Goal: Task Accomplishment & Management: Complete application form

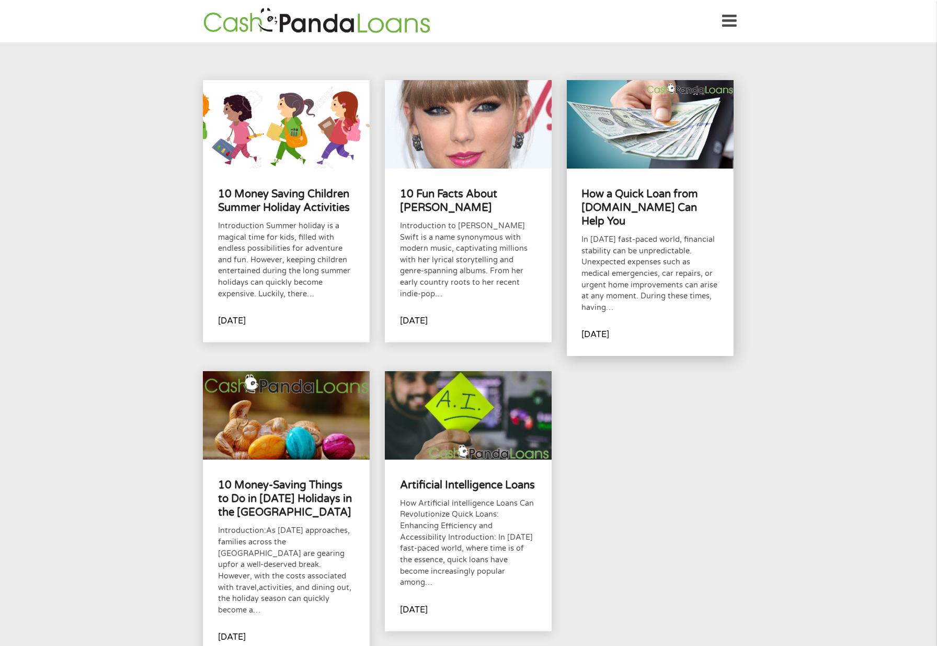
click at [678, 261] on p "In [DATE] fast-paced world, financial stability can be unpredictable. Unexpecte…" at bounding box center [650, 273] width 137 height 79
click at [735, 16] on icon at bounding box center [729, 21] width 15 height 26
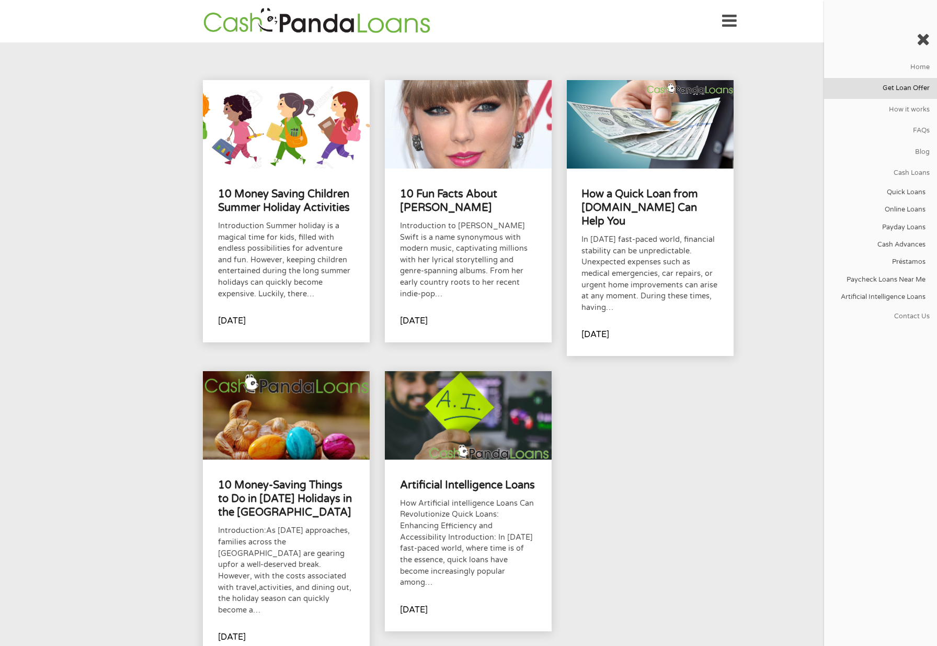
click at [901, 83] on link "Get Loan Offer" at bounding box center [880, 88] width 113 height 21
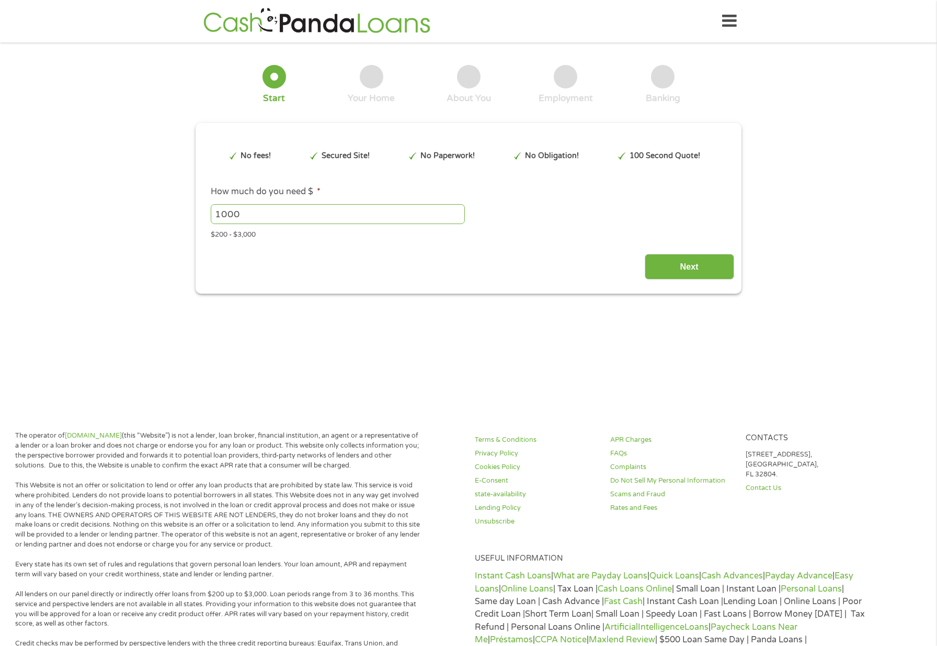
type input "EAIaIQobChMIp8OUucvfjwMV1ymtBh3S1wzmEAAYAiAAEgLvx_D_BwE"
click at [457, 216] on input "999" at bounding box center [338, 214] width 254 height 20
click at [459, 211] on input "1000" at bounding box center [338, 214] width 254 height 20
click at [459, 211] on input "1001" at bounding box center [338, 214] width 254 height 20
click at [459, 211] on input "1002" at bounding box center [338, 214] width 254 height 20
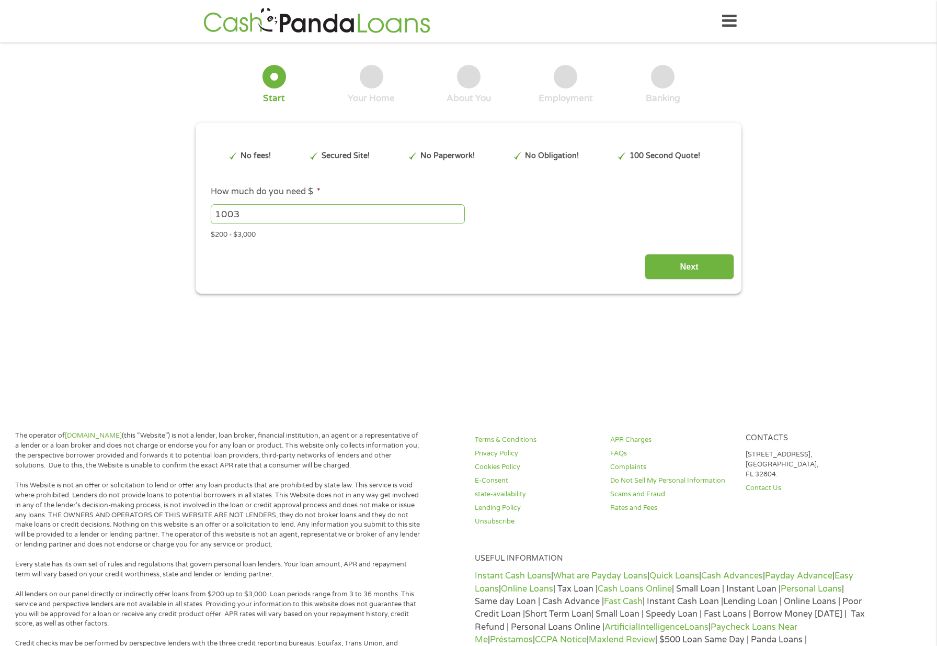
click at [459, 211] on input "1003" at bounding box center [338, 214] width 254 height 20
click at [459, 211] on input "1004" at bounding box center [338, 214] width 254 height 20
drag, startPoint x: 242, startPoint y: 213, endPoint x: 185, endPoint y: 209, distance: 57.7
click at [185, 209] on div "1 Start 2 Your Home 3 About You 4 Employment 5 Banking 6 This field is hidden w…" at bounding box center [468, 172] width 937 height 244
type input "1500"
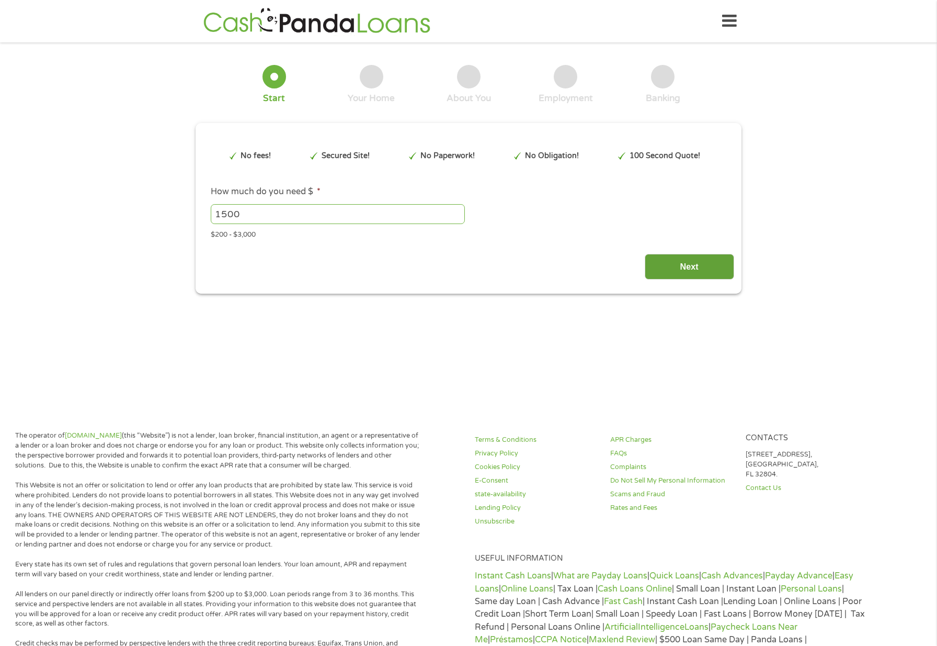
click at [702, 268] on input "Next" at bounding box center [689, 267] width 89 height 26
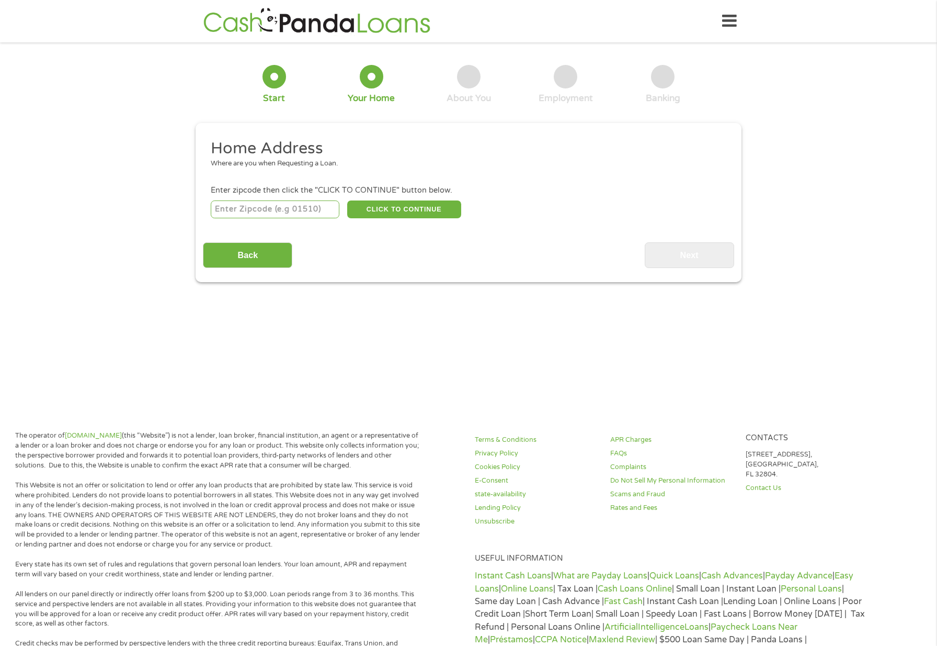
type input "97008"
click at [413, 208] on button "CLICK TO CONTINUE" at bounding box center [404, 209] width 114 height 18
type input "97008"
type input "Beaverton"
select select "Oregon"
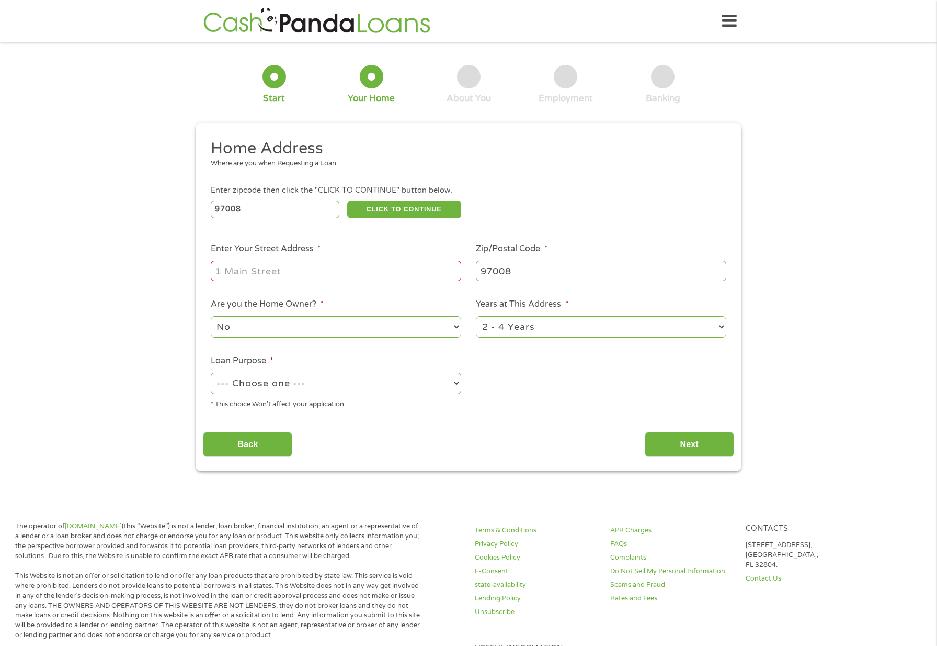
type input "7120 SW Crestview Place"
select select
click at [457, 328] on select "No Yes" at bounding box center [336, 326] width 251 height 21
select select "yes"
click at [211, 316] on select "No Yes" at bounding box center [336, 326] width 251 height 21
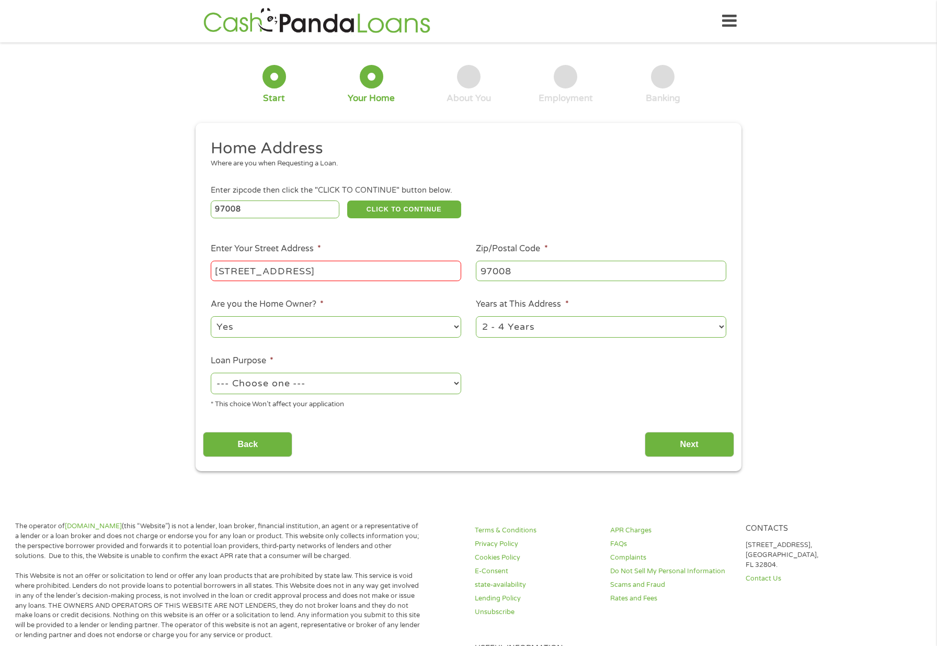
click at [562, 324] on select "1 Year or less 1 - 2 Years 2 - 4 Years Over 4 Years" at bounding box center [601, 326] width 251 height 21
select select "60months"
click at [476, 316] on select "1 Year or less 1 - 2 Years 2 - 4 Years Over 4 Years" at bounding box center [601, 326] width 251 height 21
click at [454, 383] on select "--- Choose one --- Pay Bills Debt Consolidation Home Improvement Major Purchase…" at bounding box center [336, 382] width 251 height 21
select select "shorttermcash"
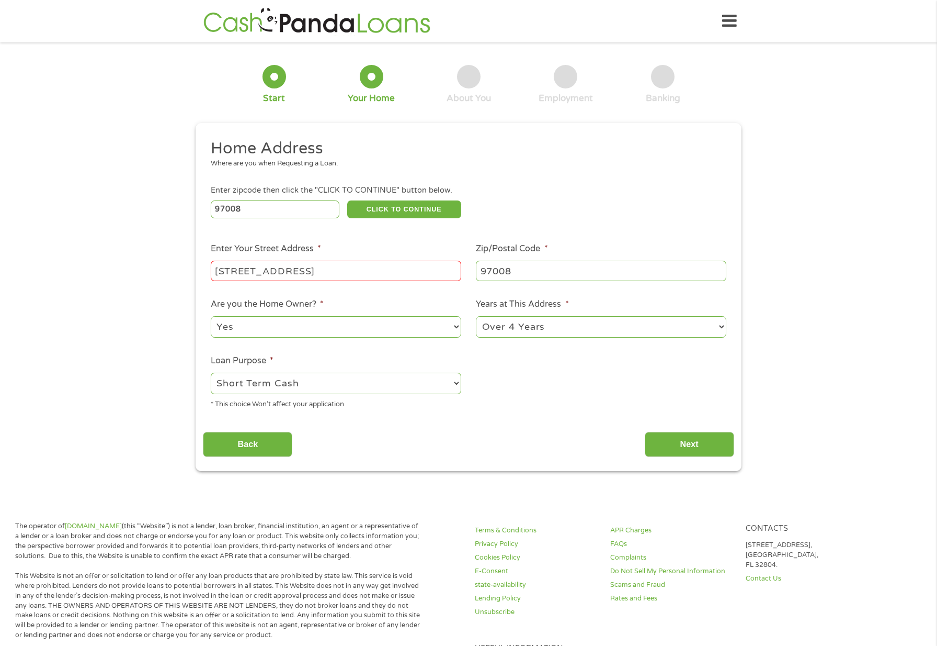
click at [211, 372] on select "--- Choose one --- Pay Bills Debt Consolidation Home Improvement Major Purchase…" at bounding box center [336, 382] width 251 height 21
drag, startPoint x: 667, startPoint y: 443, endPoint x: 575, endPoint y: 445, distance: 91.6
click at [575, 446] on div "Back Next" at bounding box center [468, 440] width 531 height 33
click at [693, 439] on input "Next" at bounding box center [689, 445] width 89 height 26
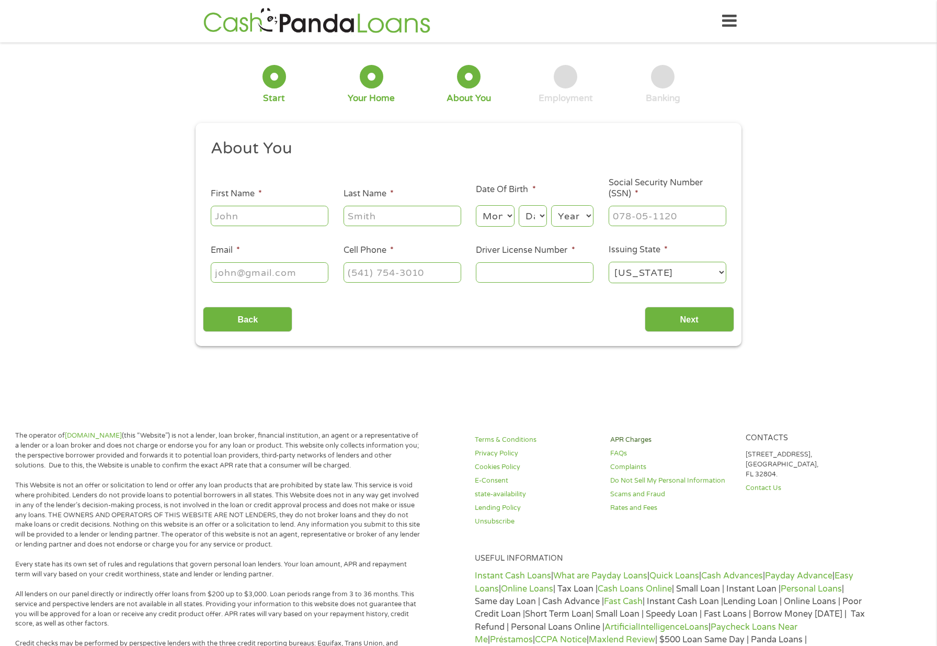
scroll to position [4, 4]
type input "Paula"
type input "Slavens"
type input "pslavens@mac.com"
type input "(503) 803-8026"
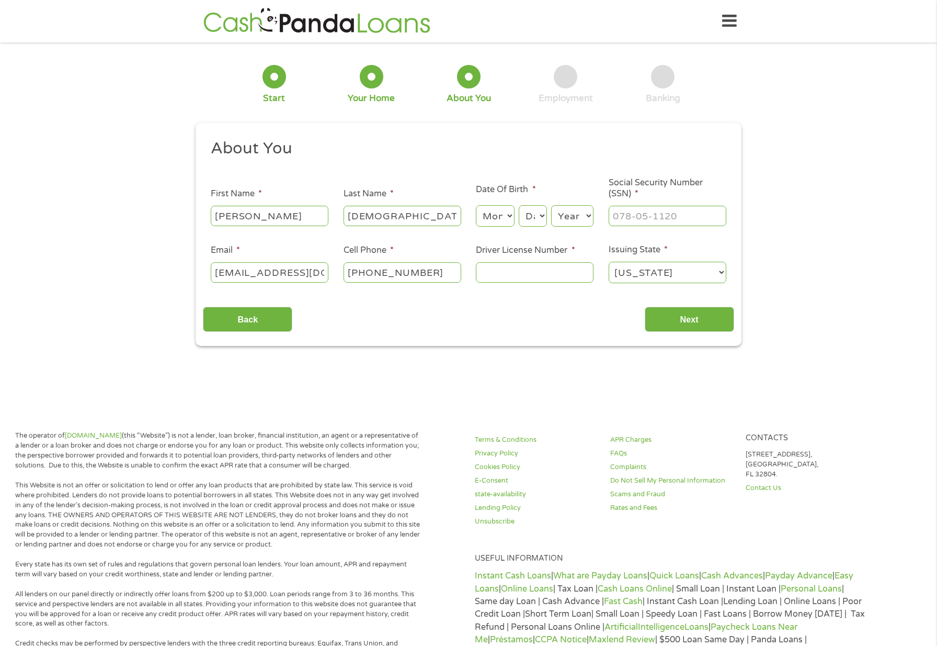
click at [499, 213] on select "Month 1 2 3 4 5 6 7 8 9 10 11 12" at bounding box center [495, 215] width 38 height 21
select select "1"
click at [476, 205] on select "Month 1 2 3 4 5 6 7 8 9 10 11 12" at bounding box center [495, 215] width 38 height 21
click at [529, 212] on select "Day 1 2 3 4 5 6 7 8 9 10 11 12 13 14 15 16 17 18 19 20 21 22 23 24 25 26 27 28 …" at bounding box center [533, 215] width 28 height 21
select select "11"
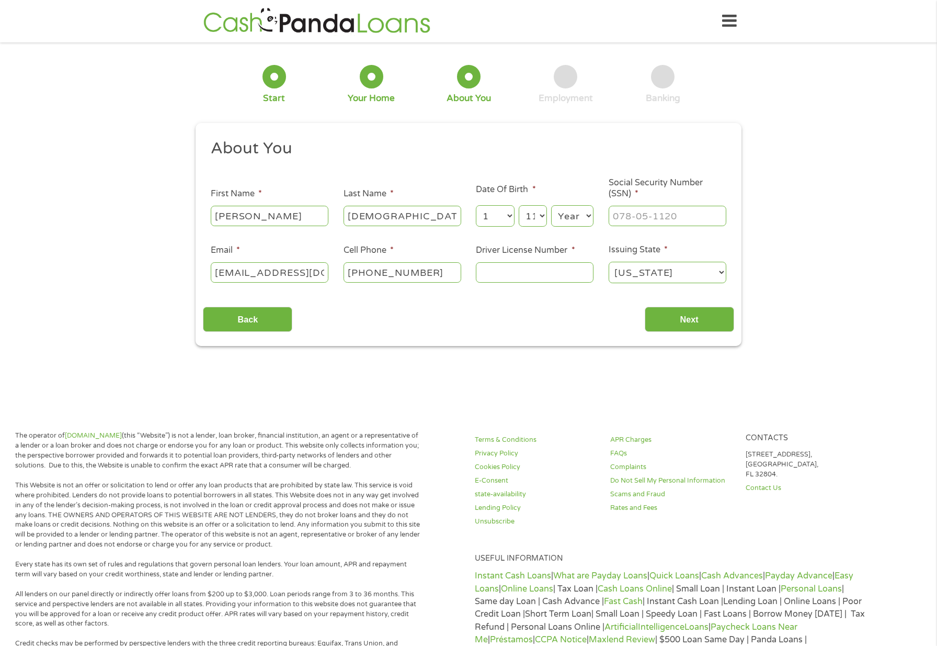
click at [519, 205] on select "Day 1 2 3 4 5 6 7 8 9 10 11 12 13 14 15 16 17 18 19 20 21 22 23 24 25 26 27 28 …" at bounding box center [533, 215] width 28 height 21
click at [586, 212] on select "Year 2007 2006 2005 2004 2003 2002 2001 2000 1999 1998 1997 1996 1995 1994 1993…" at bounding box center [572, 215] width 42 height 21
select select "1950"
click at [551, 205] on select "Year 2007 2006 2005 2004 2003 2002 2001 2000 1999 1998 1997 1996 1995 1994 1993…" at bounding box center [572, 215] width 42 height 21
click at [493, 269] on input "Driver License Number *" at bounding box center [535, 272] width 118 height 20
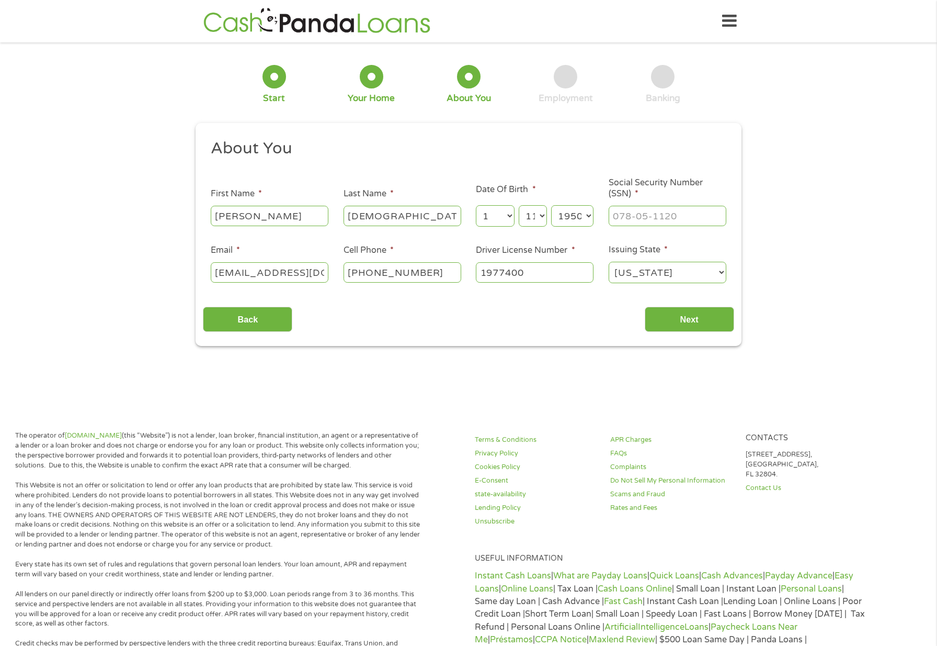
type input "1977400"
click at [633, 216] on input "___-__-____" at bounding box center [668, 216] width 118 height 20
type input "535-52-8528"
click at [695, 314] on input "Next" at bounding box center [689, 320] width 89 height 26
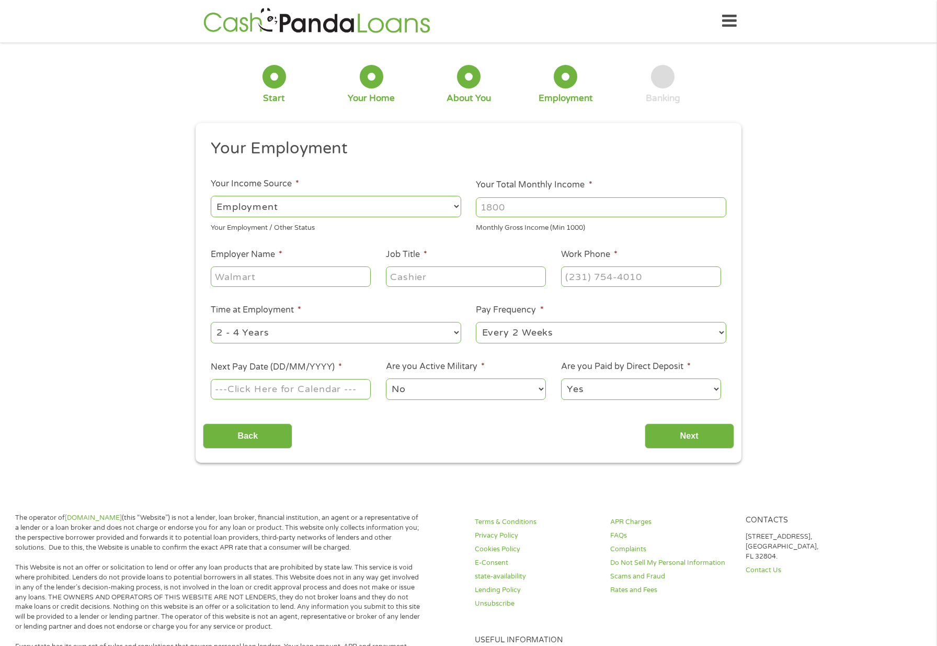
click at [456, 205] on select "--- Choose one --- Employment Self Employed Benefits" at bounding box center [336, 206] width 251 height 21
click at [211, 196] on select "--- Choose one --- Employment Self Employed Benefits" at bounding box center [336, 206] width 251 height 21
click at [375, 208] on select "--- Choose one --- Employment Self Employed Benefits" at bounding box center [336, 206] width 251 height 21
click at [211, 196] on select "--- Choose one --- Employment Self Employed Benefits" at bounding box center [336, 206] width 251 height 21
click at [305, 201] on select "--- Choose one --- Employment Self Employed Benefits" at bounding box center [336, 206] width 251 height 21
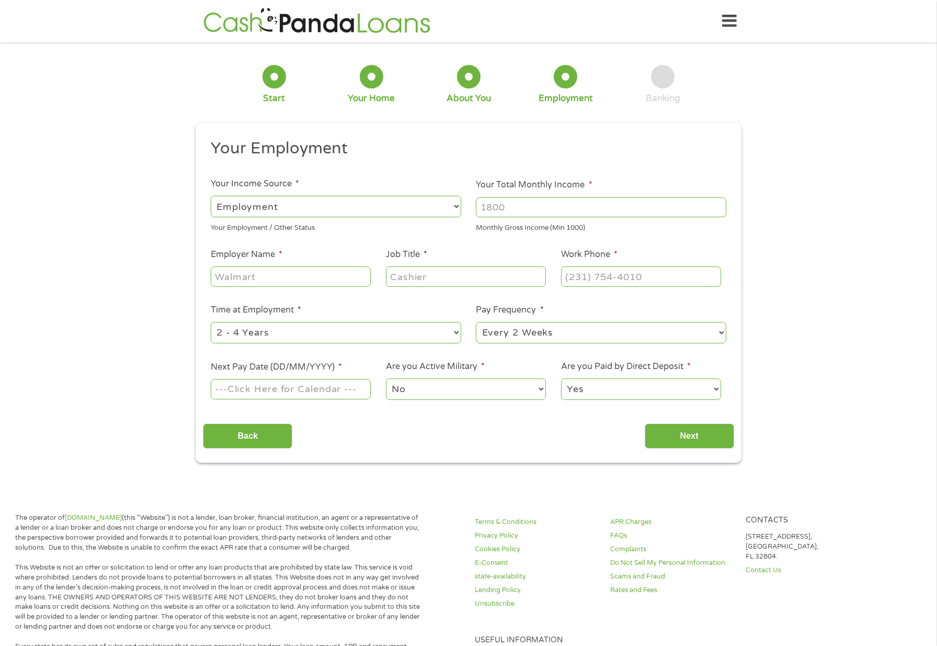
select select "benefits"
click at [211, 196] on select "--- Choose one --- Employment Self Employed Benefits" at bounding box center [336, 206] width 251 height 21
type input "Other"
type input "(503) 803-8026"
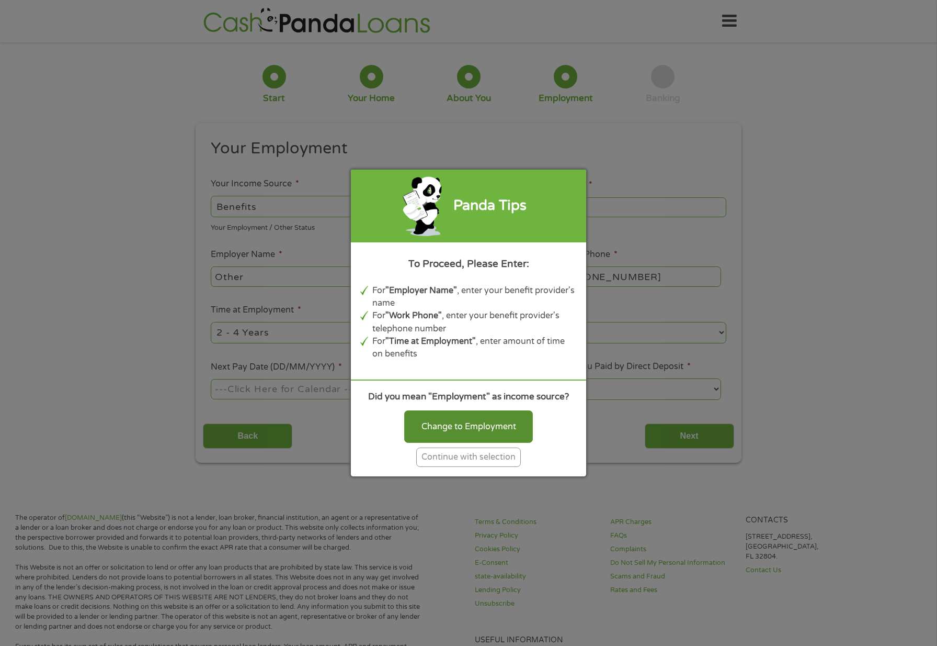
click at [455, 425] on div "Change to Employment" at bounding box center [468, 426] width 129 height 32
select select "fullTime"
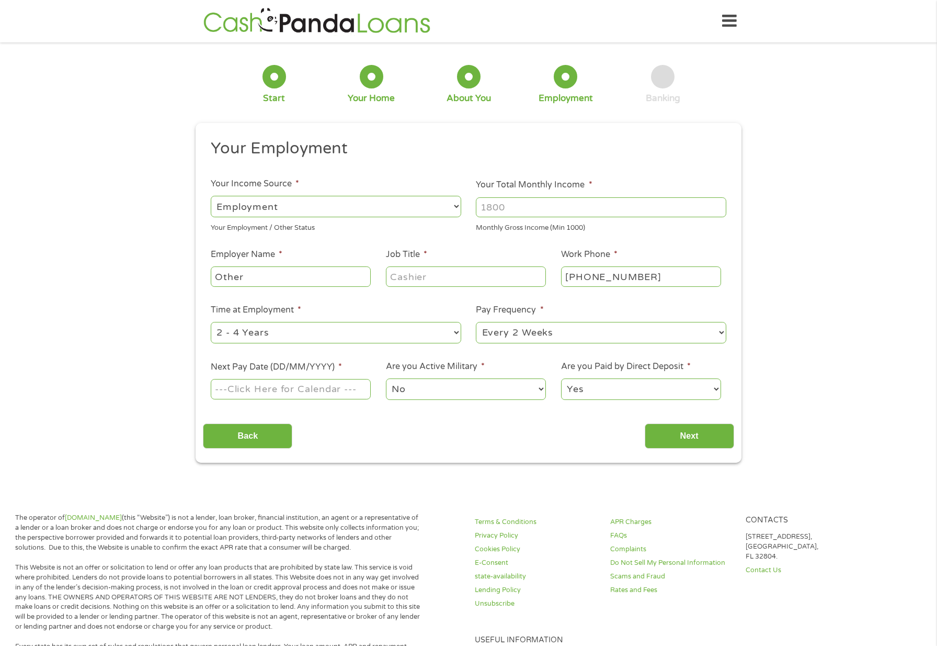
click at [514, 206] on input "Your Total Monthly Income *" at bounding box center [601, 207] width 251 height 20
drag, startPoint x: 514, startPoint y: 206, endPoint x: 450, endPoint y: 192, distance: 65.8
click at [450, 192] on ul "Your Employment Your Income Source * --- Choose one --- Employment Self Employe…" at bounding box center [468, 273] width 531 height 271
type input "5726"
click at [287, 275] on input "Other" at bounding box center [291, 276] width 160 height 20
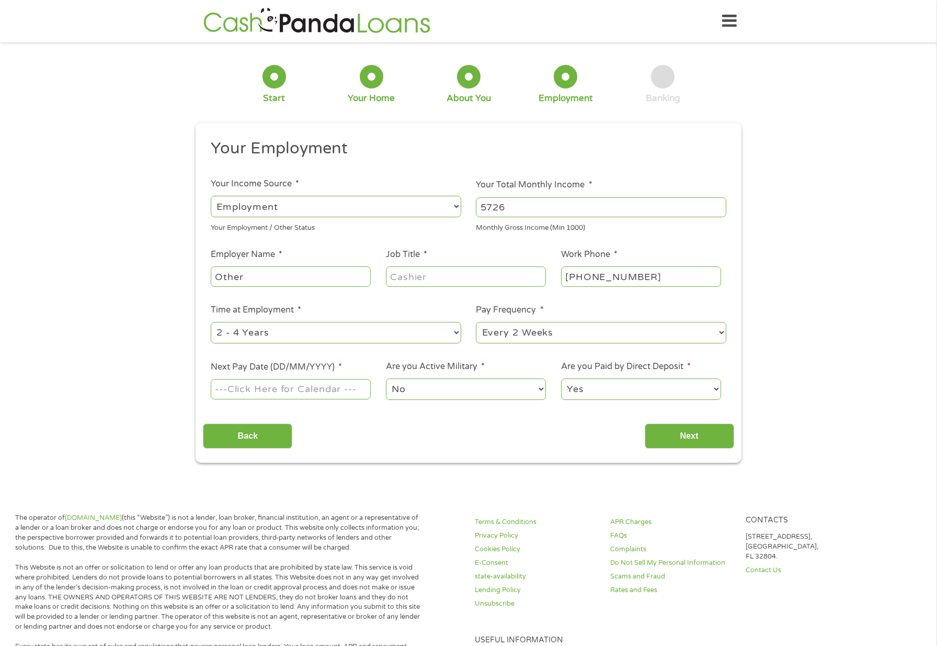
drag, startPoint x: 274, startPoint y: 273, endPoint x: 196, endPoint y: 263, distance: 78.6
click at [196, 263] on div "This field is hidden when viewing the form gclid EAIaIQobChMIp8OUucvfjwMV1ymtBh…" at bounding box center [469, 292] width 546 height 339
type input "Benefits SS & VA + Freelance work"
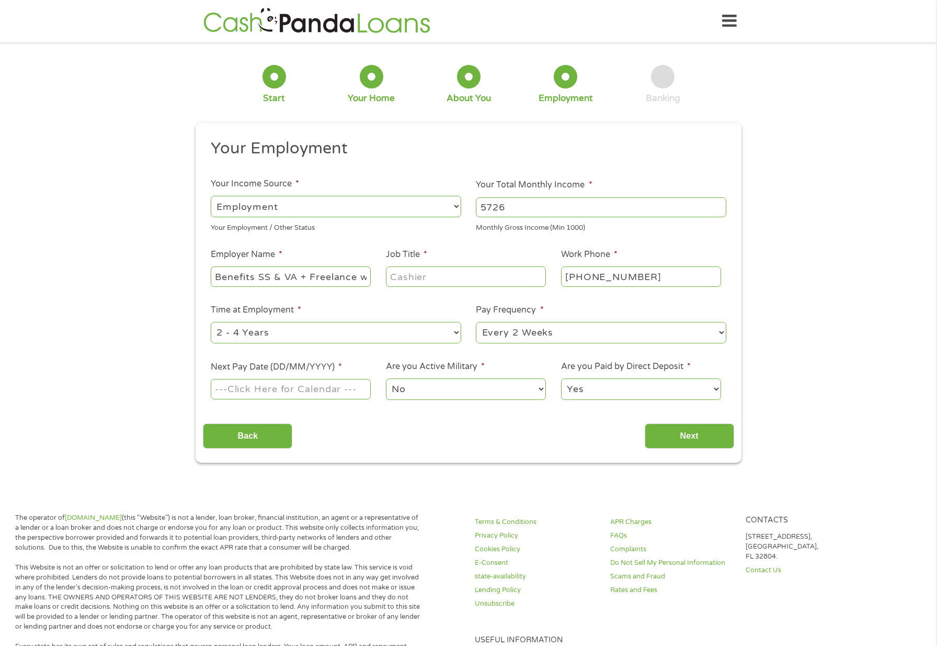
click at [393, 273] on input "Job Title *" at bounding box center [466, 276] width 160 height 20
type input "Founder/ Graphics Designer"
click at [299, 326] on select "--- Choose one --- 1 Year or less 1 - 2 Years 2 - 4 Years Over 4 Years" at bounding box center [336, 332] width 251 height 21
select select "60months"
click at [211, 322] on select "--- Choose one --- 1 Year or less 1 - 2 Years 2 - 4 Years Over 4 Years" at bounding box center [336, 332] width 251 height 21
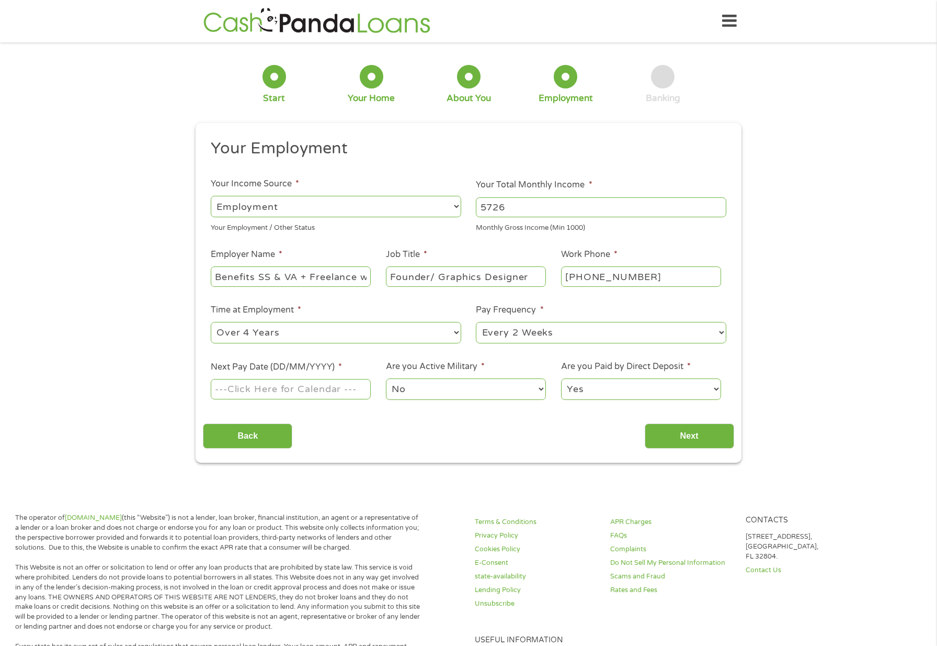
click at [590, 336] on select "--- Choose one --- Every 2 Weeks Every Week Monthly Semi-Monthly" at bounding box center [601, 332] width 251 height 21
select select "monthly"
click at [476, 322] on select "--- Choose one --- Every 2 Weeks Every Week Monthly Semi-Monthly" at bounding box center [601, 332] width 251 height 21
click at [321, 390] on input "Next Pay Date (DD/MM/YYYY) *" at bounding box center [291, 389] width 160 height 20
type input "03/10/2025"
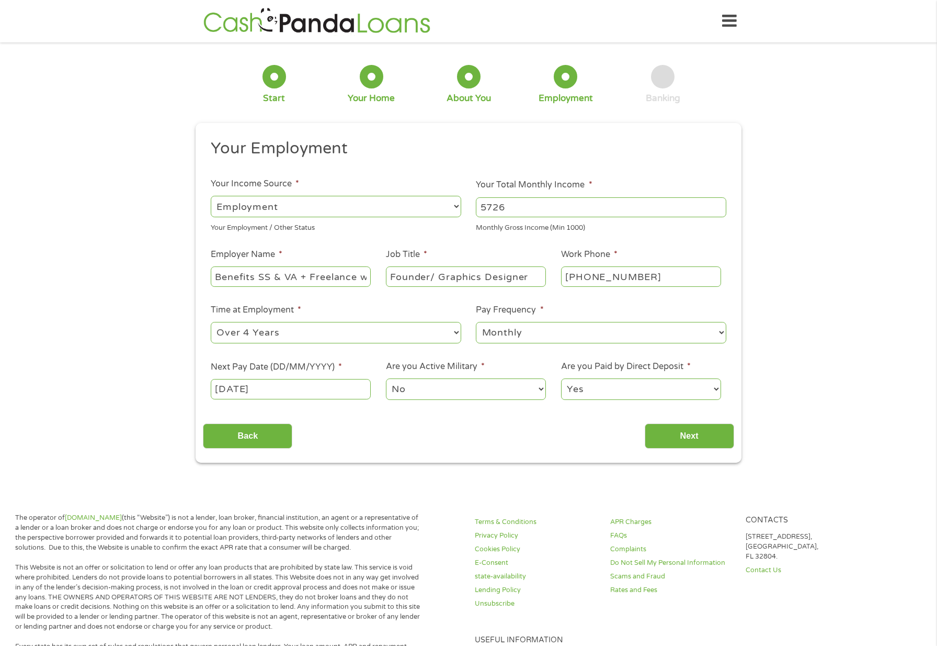
click at [440, 386] on select "No Yes" at bounding box center [466, 388] width 160 height 21
click at [697, 438] on input "Next" at bounding box center [689, 436] width 89 height 26
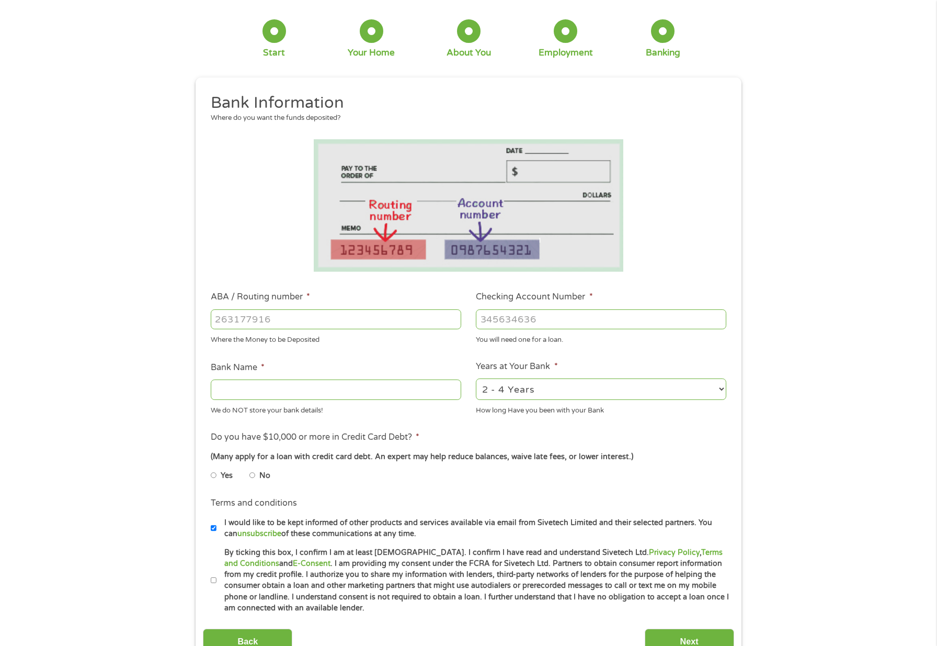
scroll to position [47, 0]
click at [259, 306] on div at bounding box center [336, 318] width 251 height 24
click at [248, 314] on input "ABA / Routing number *" at bounding box center [336, 318] width 251 height 20
type input "123000220"
type input "US BANK NA"
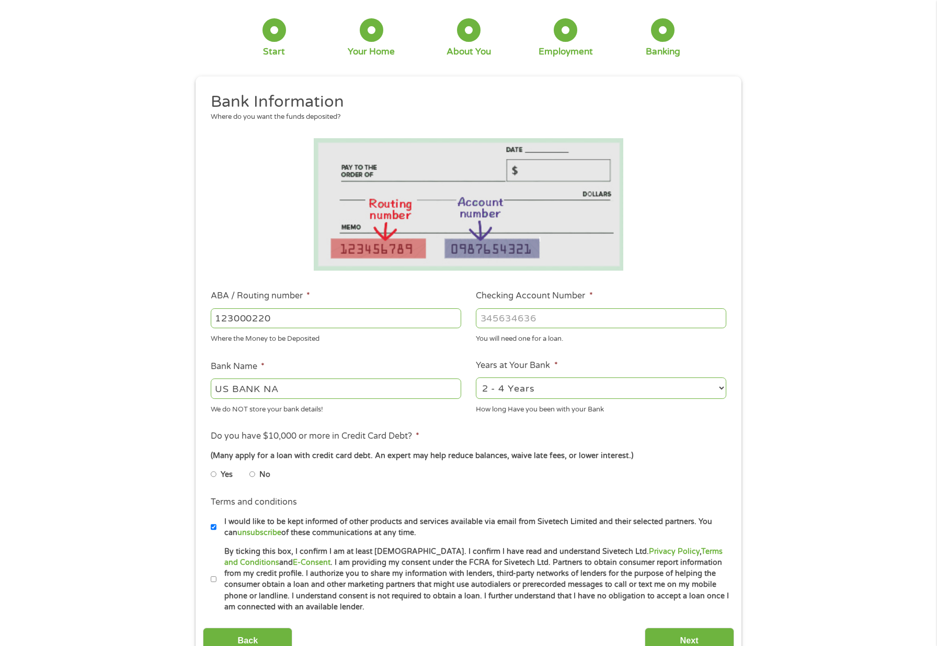
type input "123000220"
click at [488, 319] on input "Checking Account Number *" at bounding box center [601, 318] width 251 height 20
type input "169703710221"
click at [722, 387] on select "2 - 4 Years 6 - 12 Months 1 - 2 Years Over 4 Years" at bounding box center [601, 387] width 251 height 21
select select "60months"
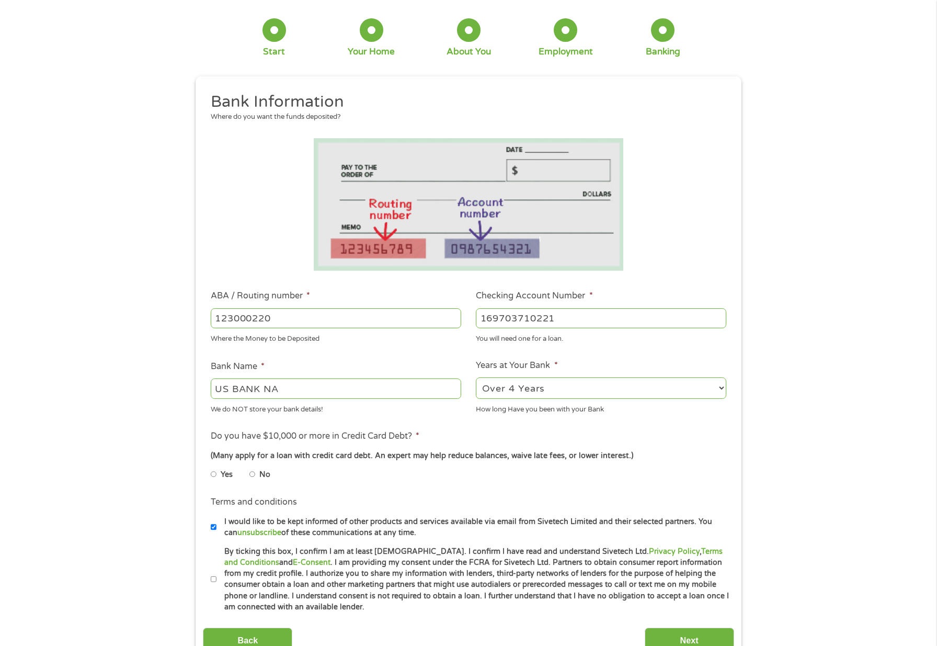
click at [476, 377] on select "2 - 4 Years 6 - 12 Months 1 - 2 Years Over 4 Years" at bounding box center [601, 387] width 251 height 21
click at [253, 469] on input "No" at bounding box center [253, 474] width 6 height 17
radio input "true"
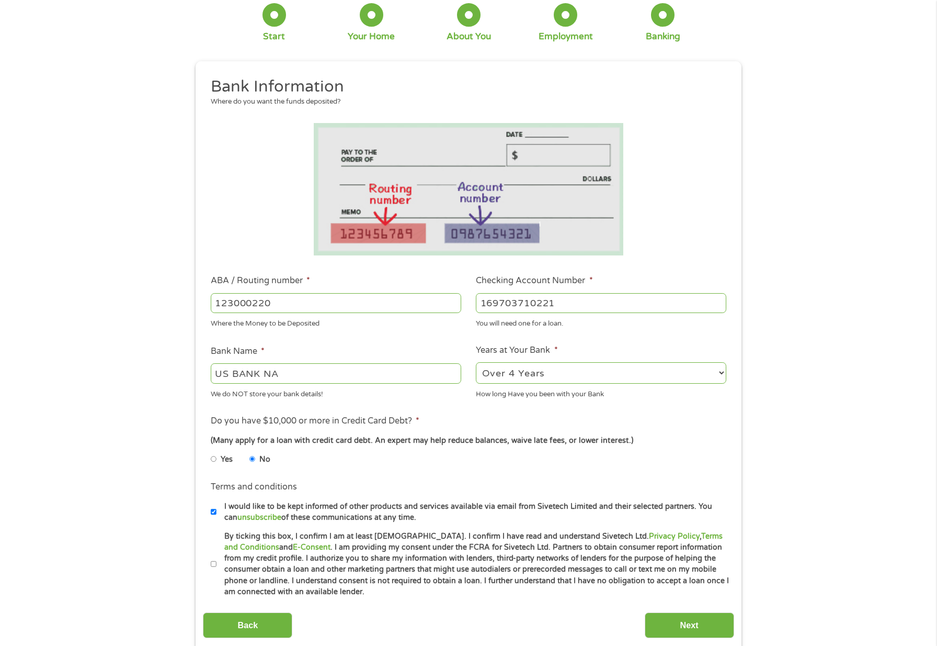
scroll to position [171, 0]
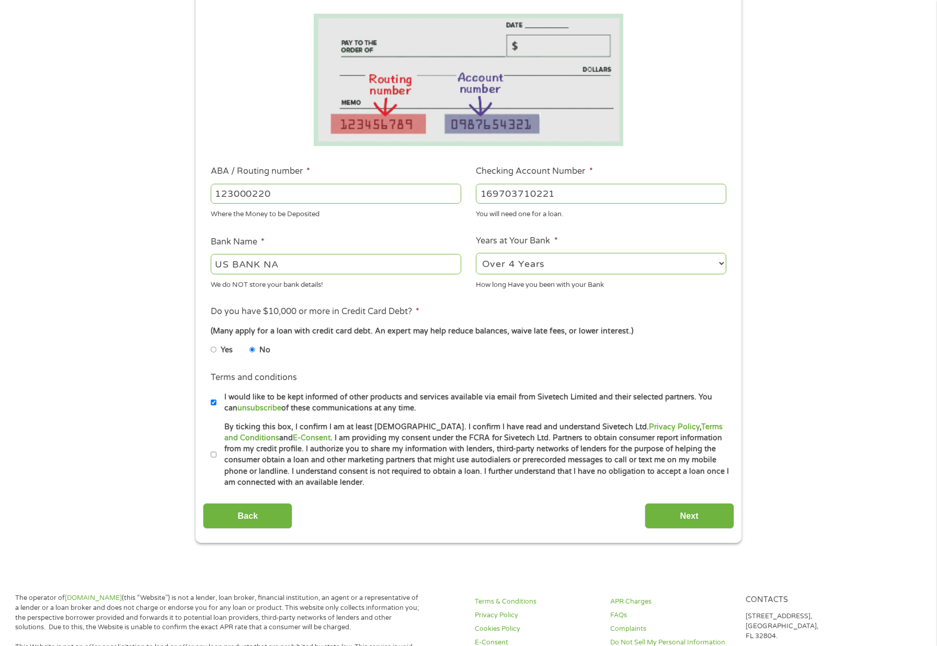
click at [214, 453] on input "By ticking this box, I confirm I am at least 18 years old. I confirm I have rea…" at bounding box center [214, 454] width 6 height 17
checkbox input "true"
click at [685, 513] on input "Next" at bounding box center [689, 516] width 89 height 26
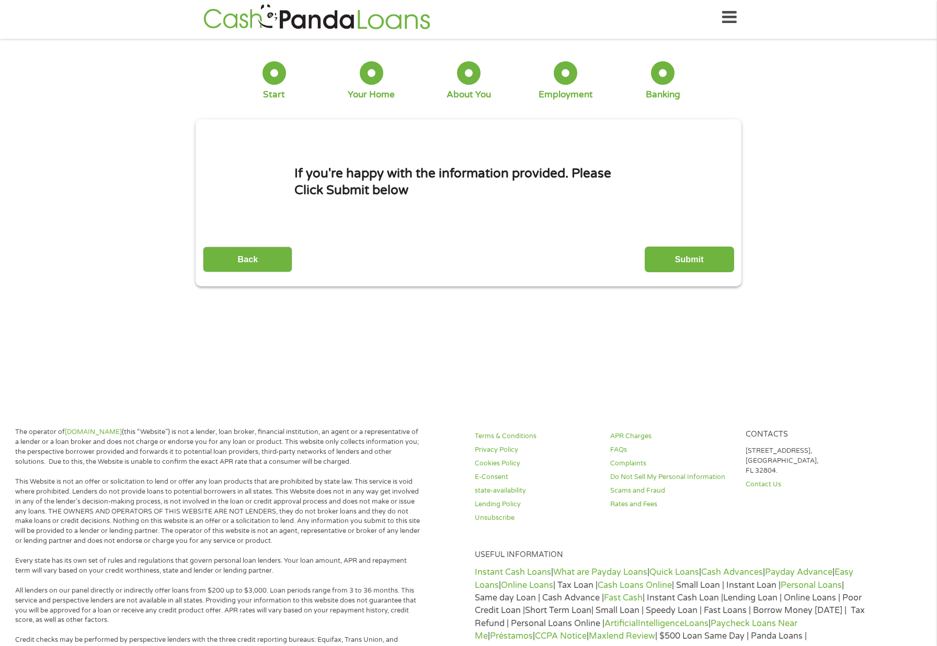
scroll to position [0, 0]
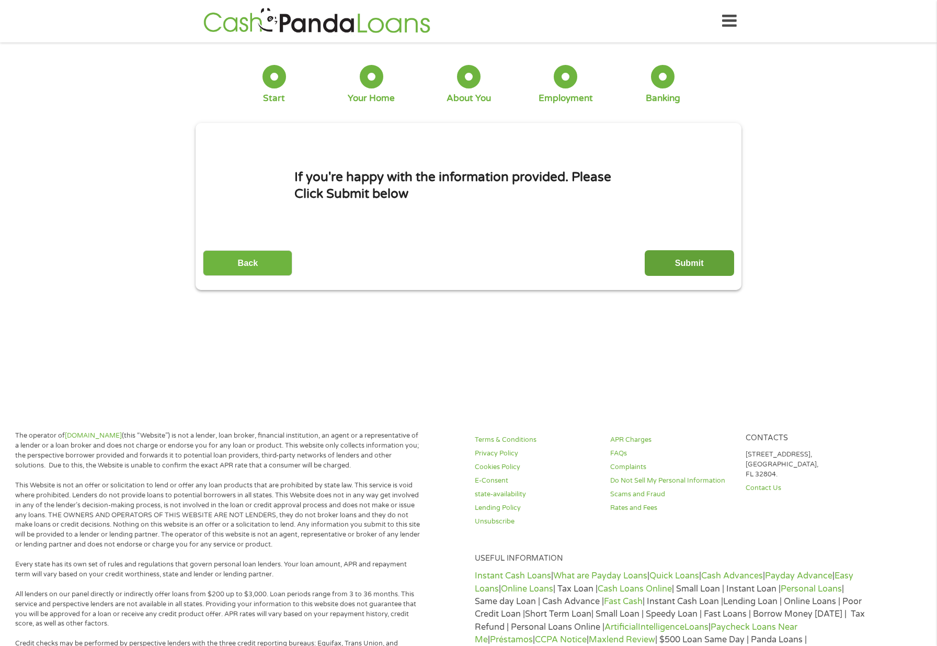
click at [695, 260] on input "Submit" at bounding box center [689, 263] width 89 height 26
